Goal: Complete application form

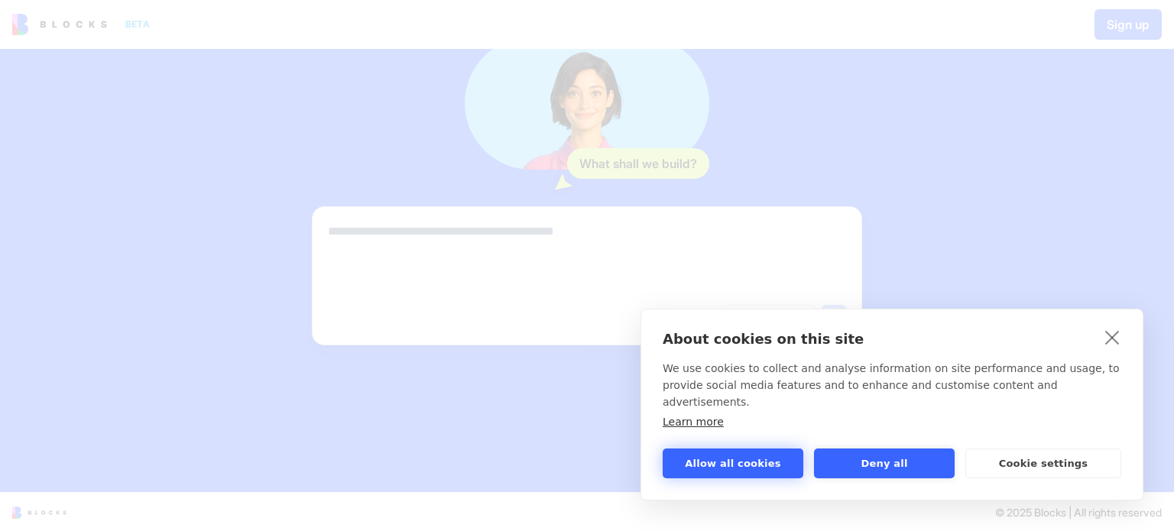
click at [721, 461] on button "Allow all cookies" at bounding box center [733, 464] width 141 height 30
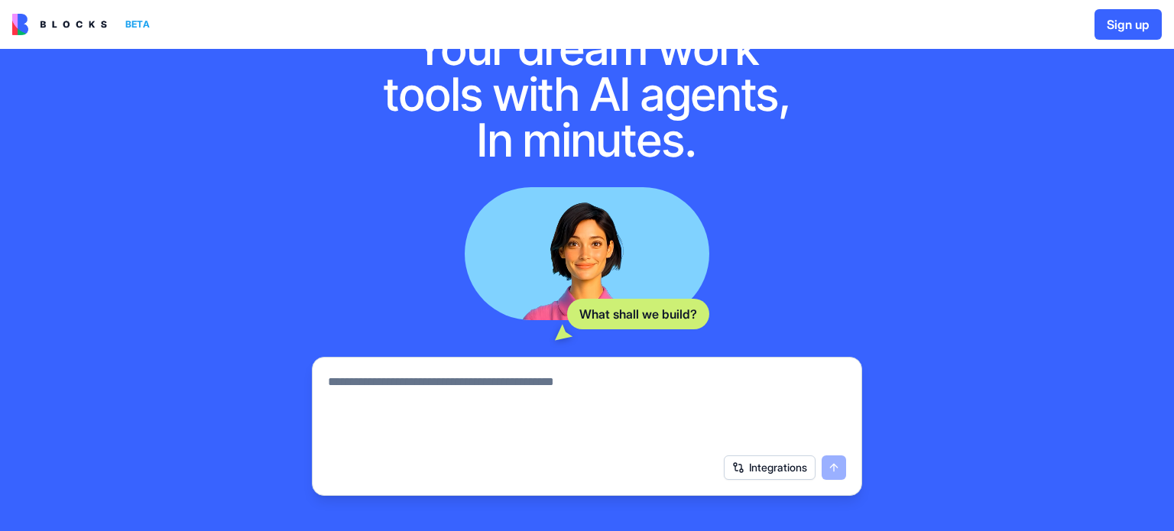
scroll to position [76, 0]
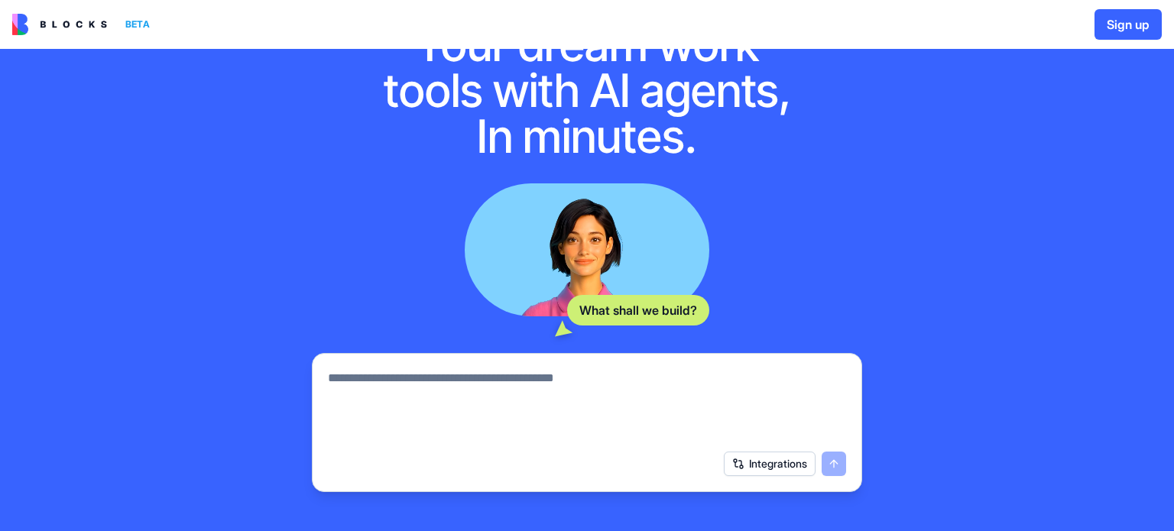
click at [651, 408] on textarea at bounding box center [587, 405] width 518 height 73
click at [540, 372] on textarea at bounding box center [587, 405] width 518 height 73
click at [787, 465] on button "Integrations" at bounding box center [770, 464] width 92 height 24
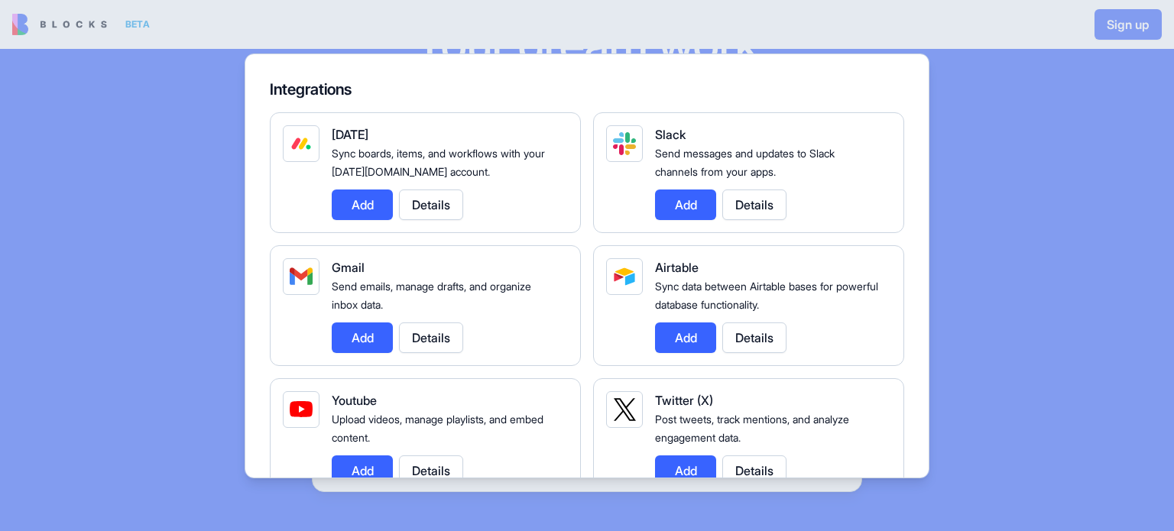
click at [692, 332] on button "Add" at bounding box center [685, 338] width 61 height 31
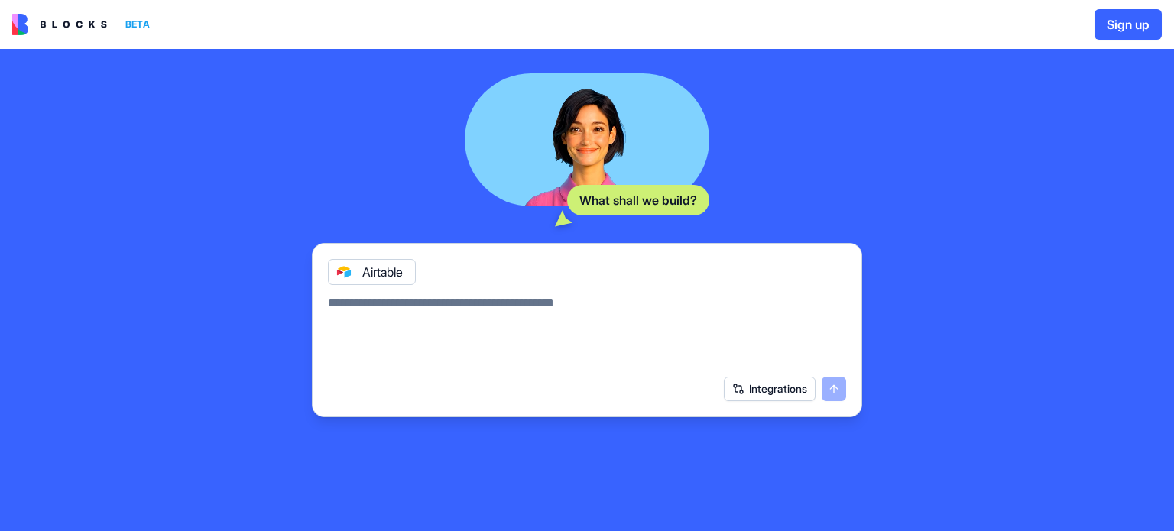
scroll to position [229, 0]
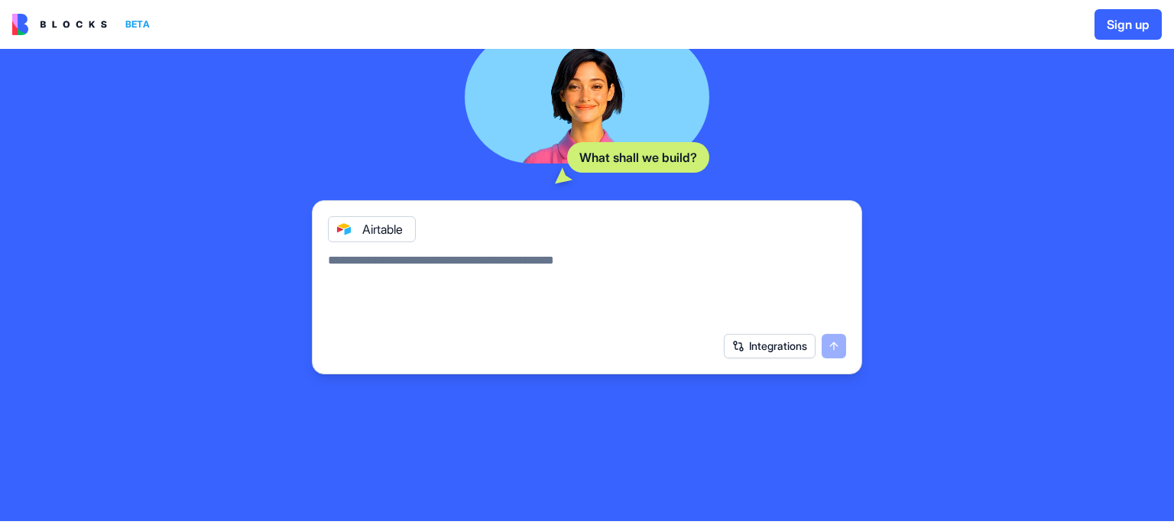
click at [774, 345] on button "Integrations" at bounding box center [770, 346] width 92 height 24
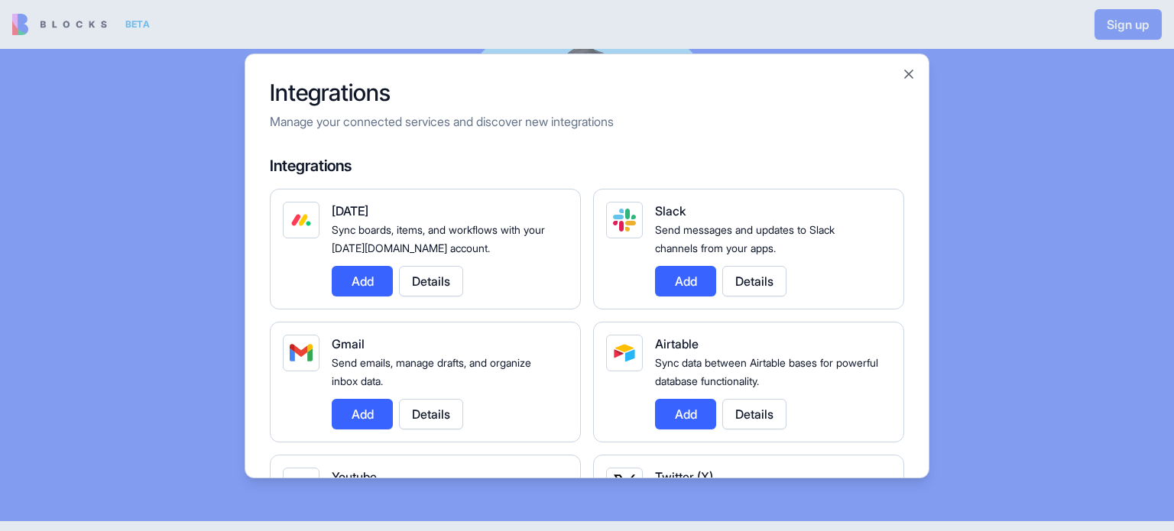
click at [1041, 358] on div at bounding box center [587, 265] width 1174 height 531
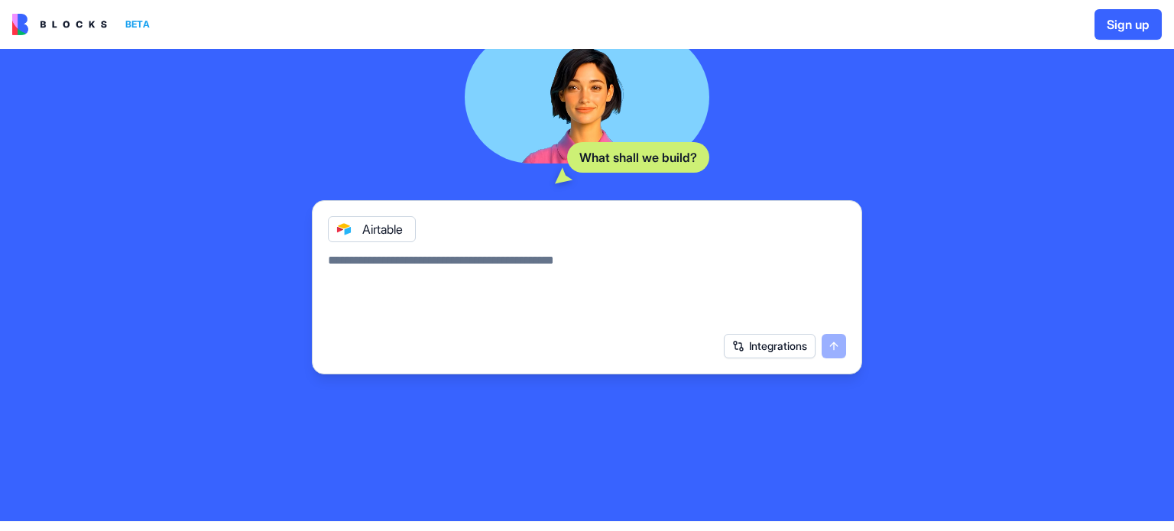
click at [402, 253] on textarea at bounding box center [587, 287] width 518 height 73
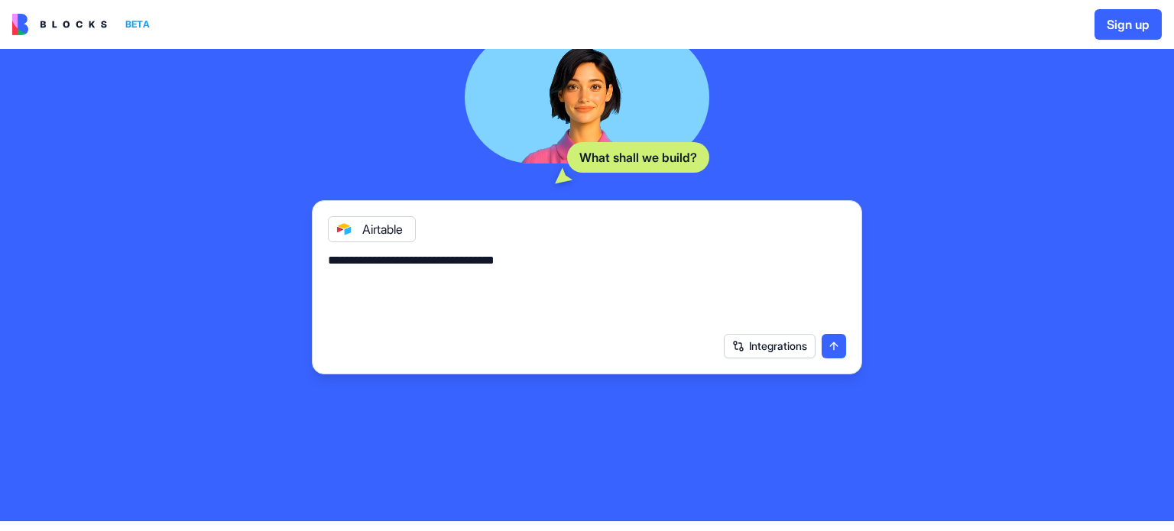
type textarea "**********"
click at [832, 345] on button "submit" at bounding box center [834, 346] width 24 height 24
